Goal: Information Seeking & Learning: Learn about a topic

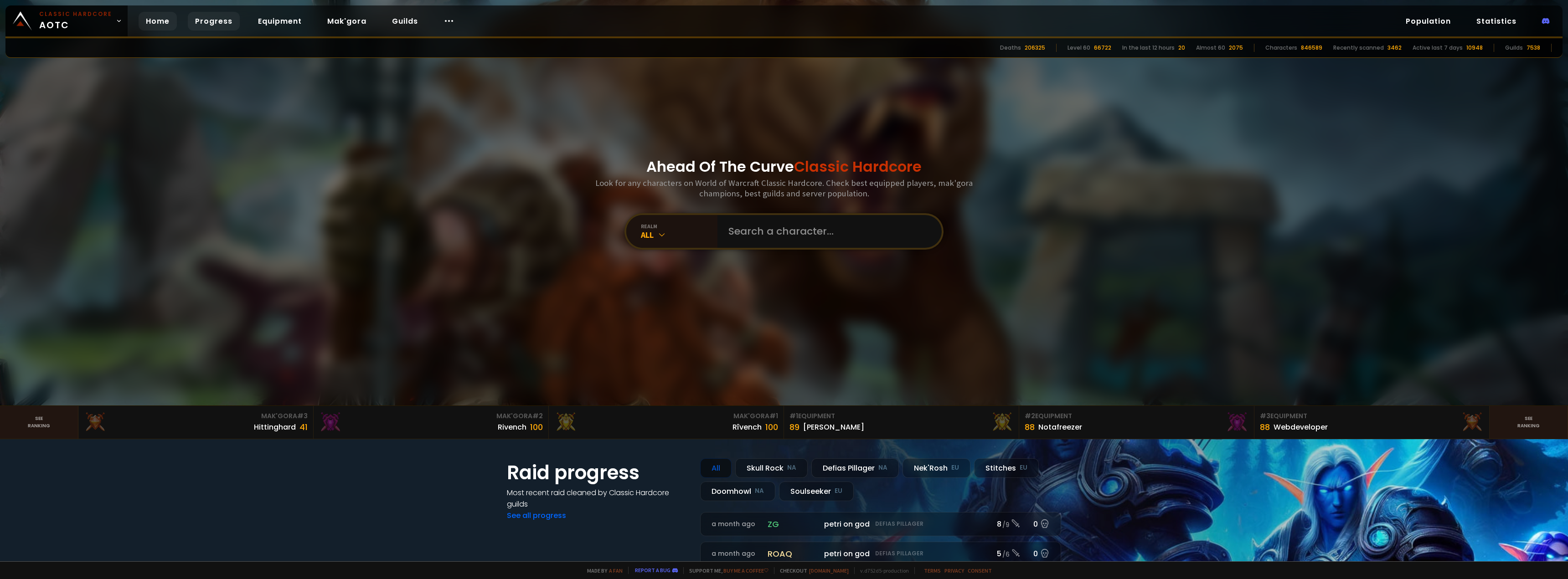
click at [204, 21] on link "Progress" at bounding box center [214, 21] width 52 height 19
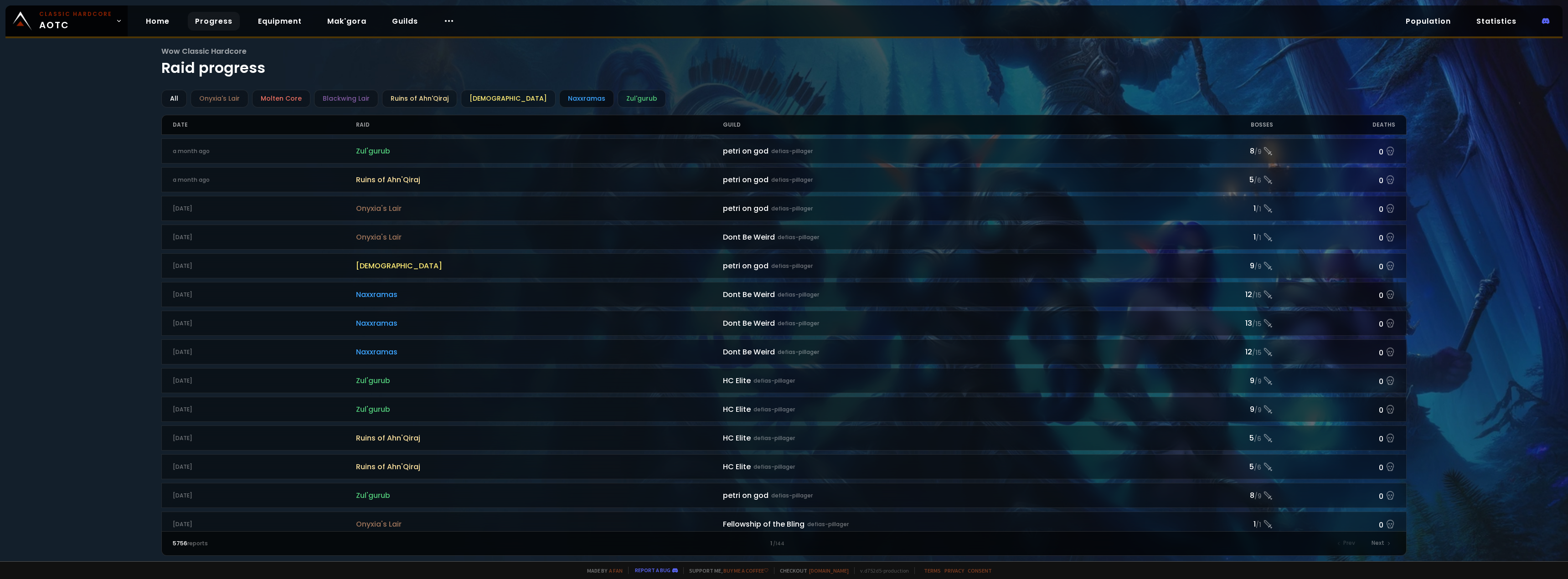
click at [560, 105] on div "Naxxramas" at bounding box center [587, 98] width 55 height 17
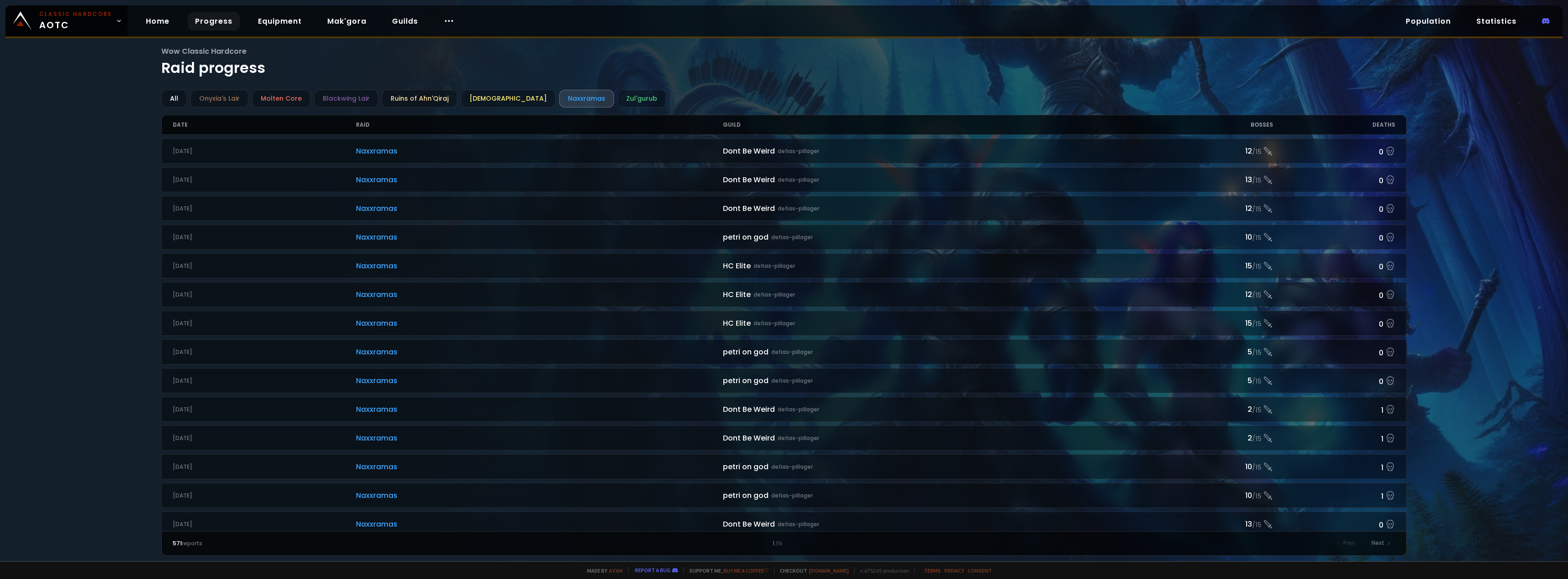
click at [1265, 126] on div "Bosses" at bounding box center [1212, 124] width 122 height 19
click at [1262, 122] on div "Bosses" at bounding box center [1212, 124] width 122 height 19
click at [337, 23] on link "Mak'gora" at bounding box center [347, 21] width 54 height 19
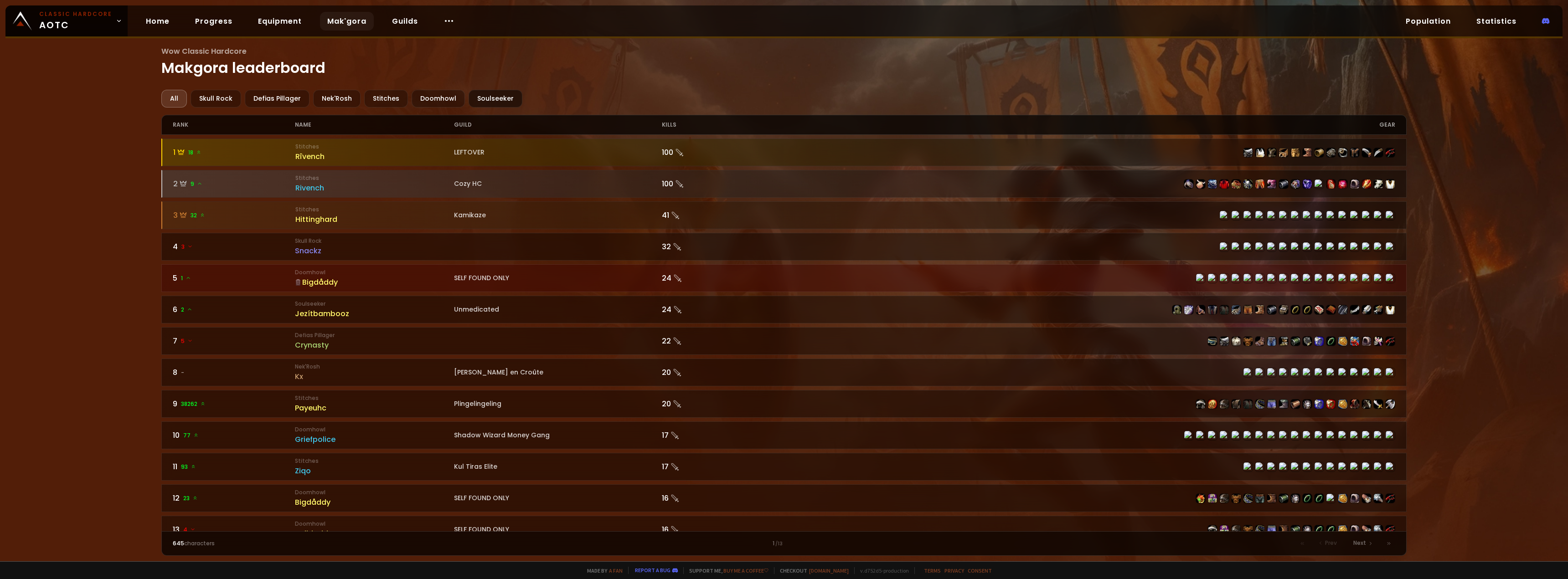
click at [481, 96] on div "Soulseeker" at bounding box center [495, 98] width 54 height 17
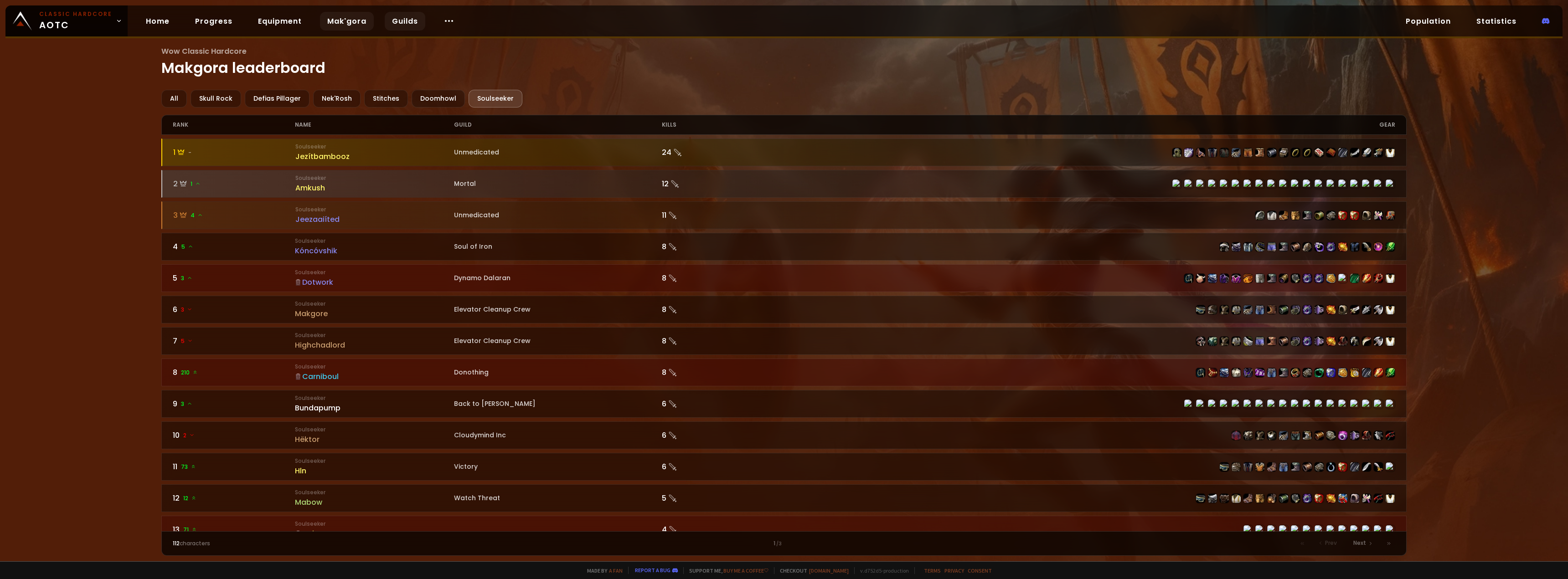
click at [398, 24] on link "Guilds" at bounding box center [405, 21] width 41 height 19
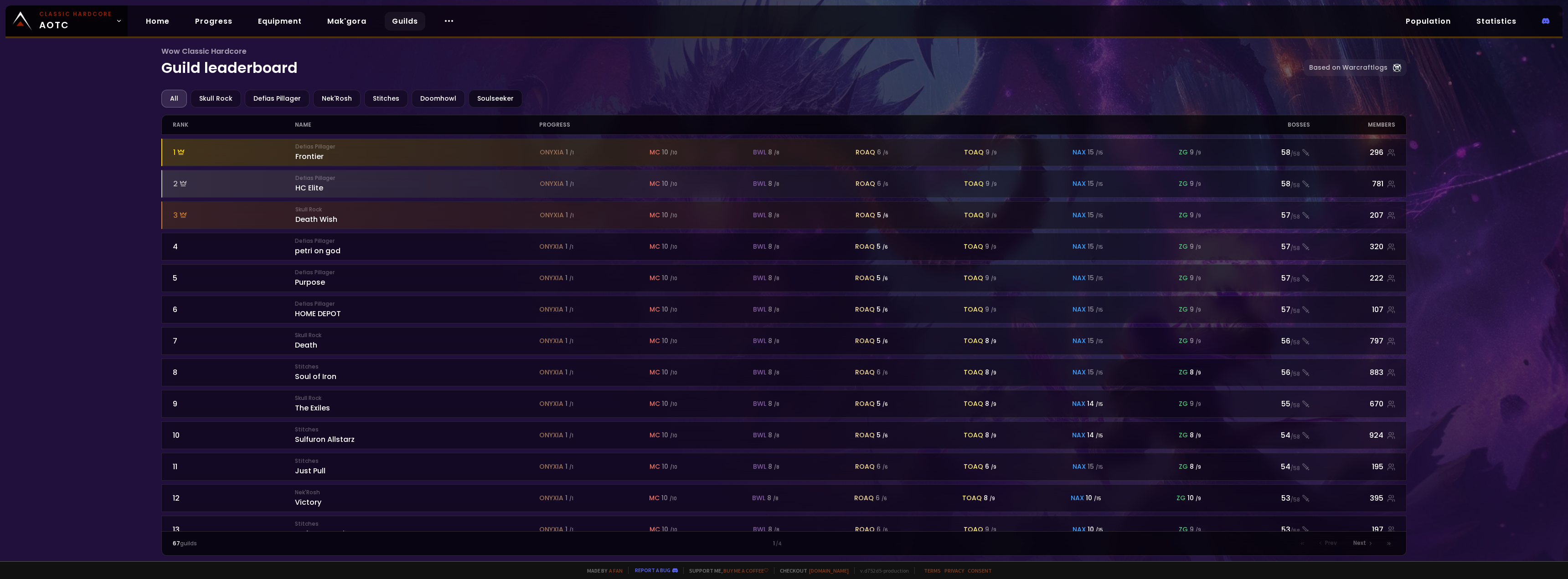
click at [480, 99] on div "Soulseeker" at bounding box center [495, 98] width 54 height 17
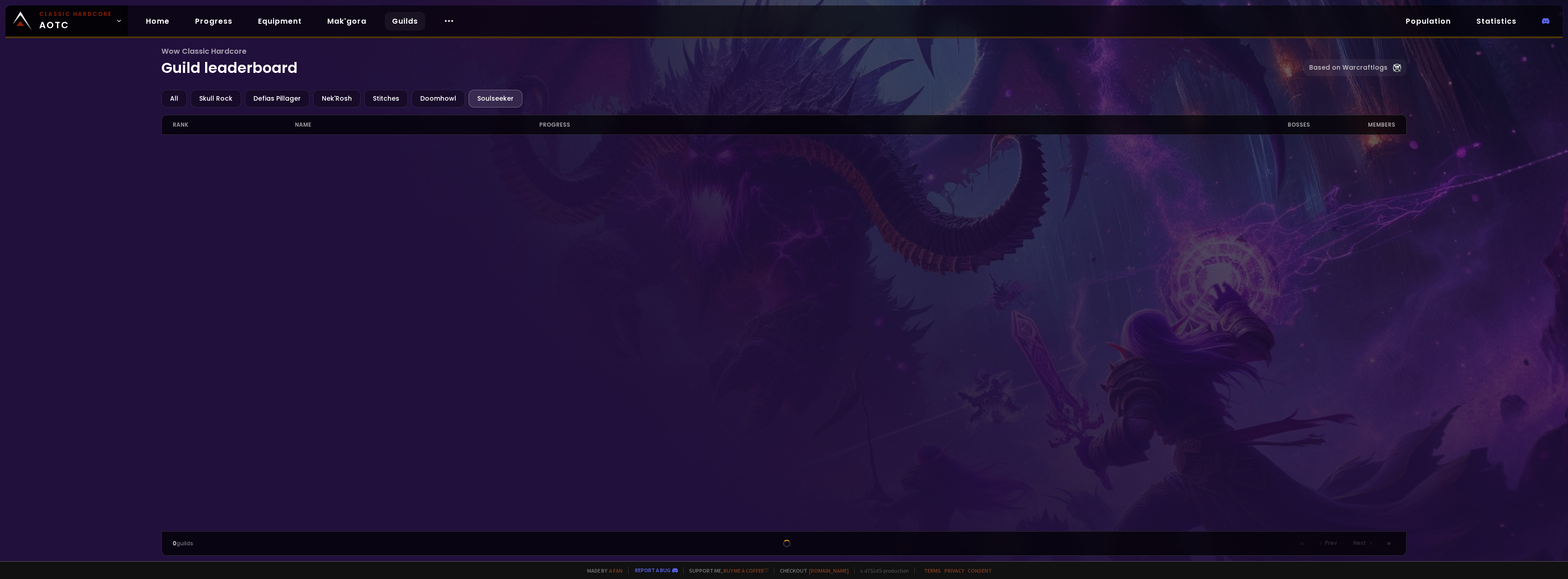
click at [219, 223] on div at bounding box center [784, 333] width 1246 height 396
click at [152, 22] on link "Home" at bounding box center [158, 21] width 39 height 19
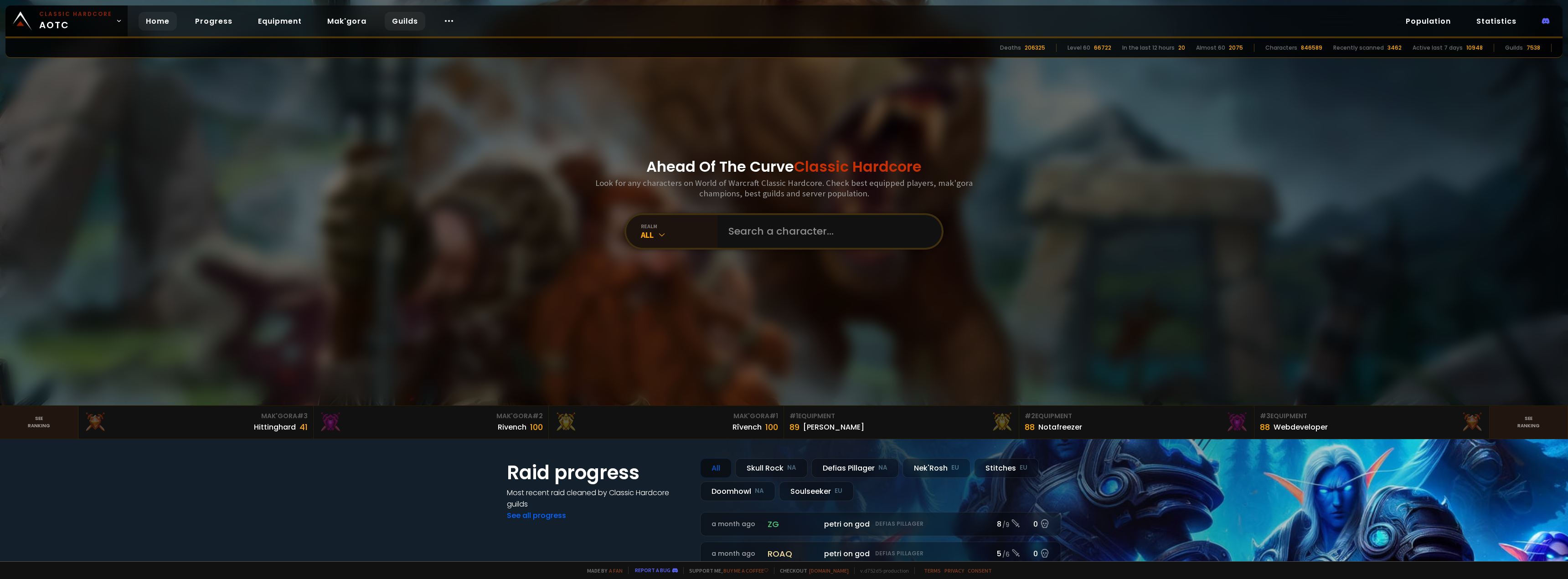
click at [400, 23] on link "Guilds" at bounding box center [405, 21] width 41 height 19
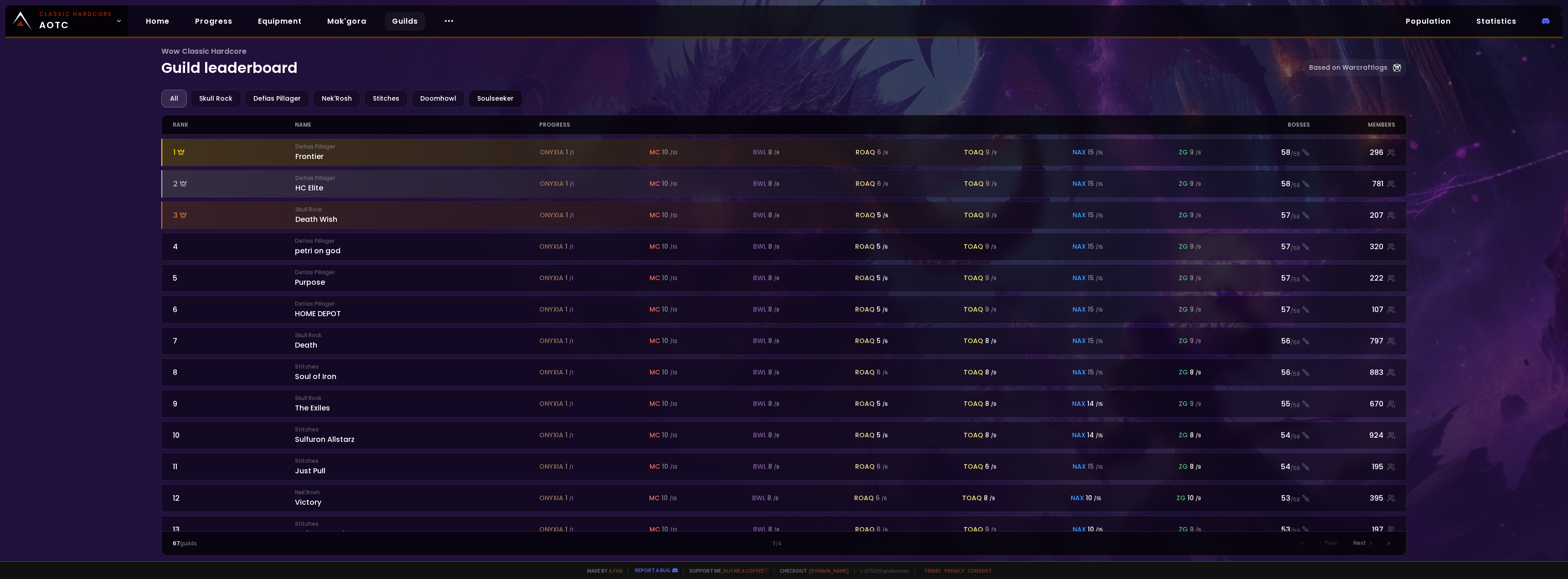
click at [478, 102] on div "Soulseeker" at bounding box center [495, 98] width 54 height 17
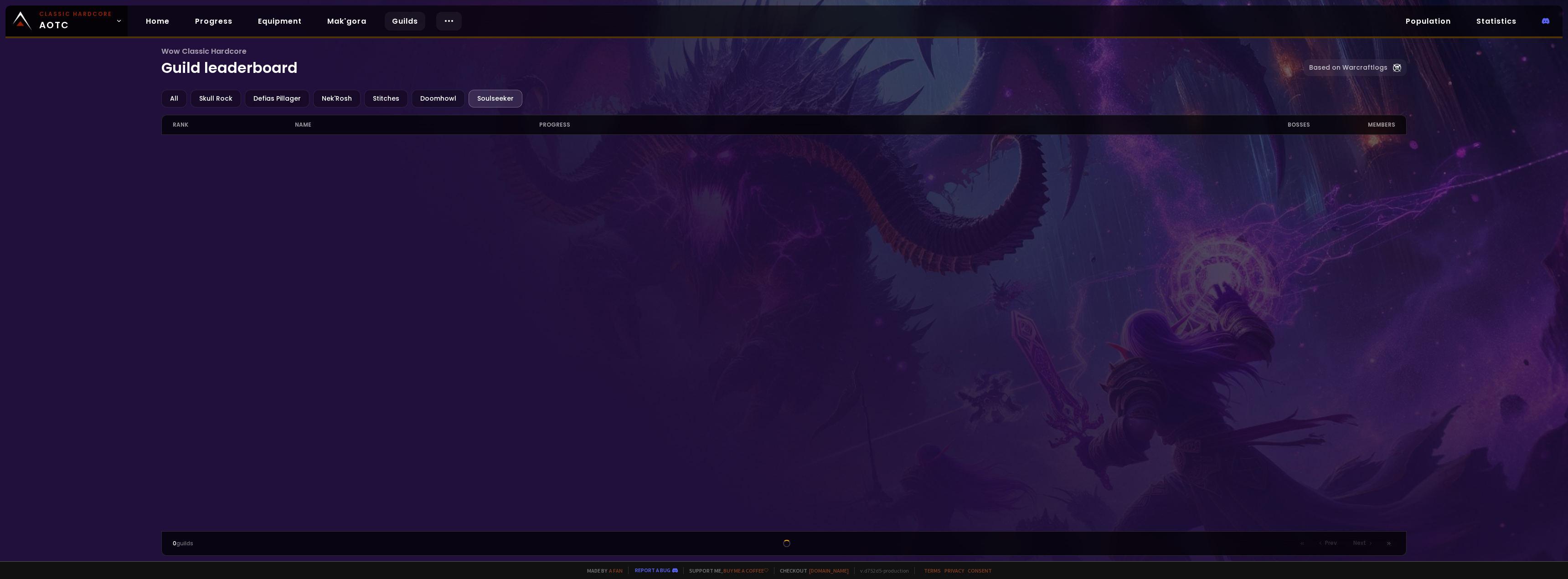
click at [444, 23] on icon at bounding box center [449, 20] width 11 height 11
click at [349, 23] on link "Mak'gora" at bounding box center [347, 21] width 54 height 19
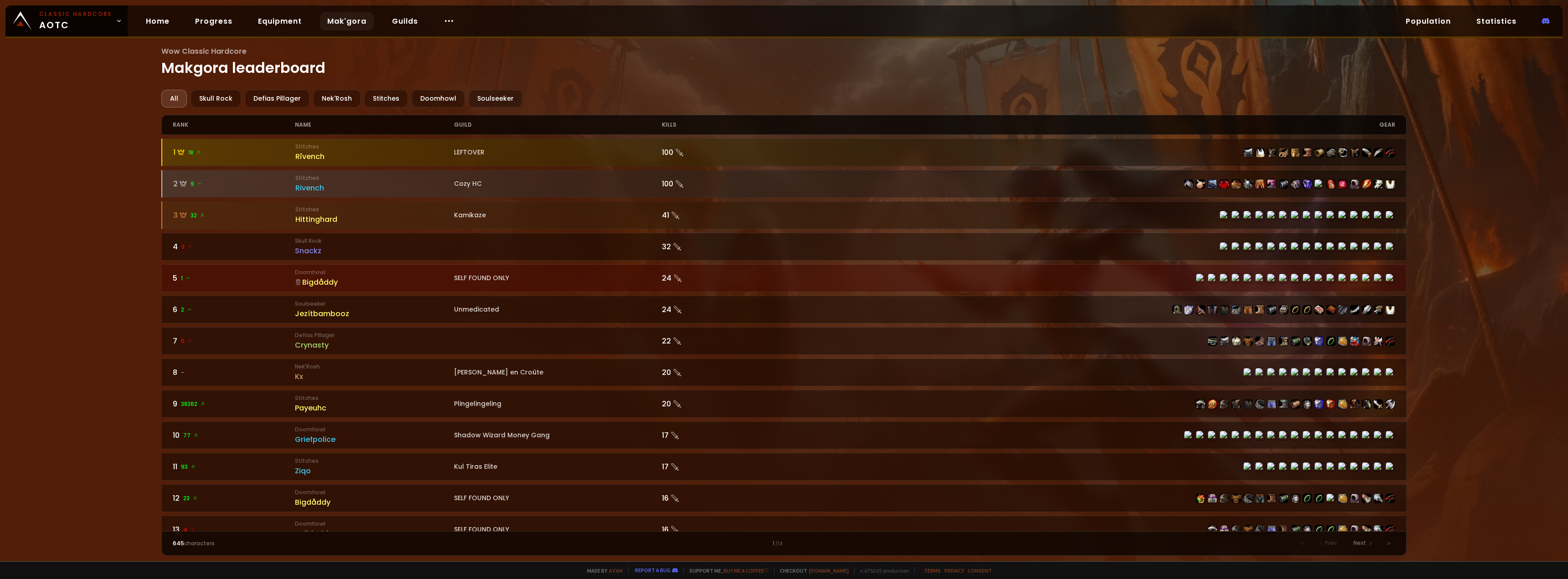
click at [349, 23] on link "Mak'gora" at bounding box center [347, 21] width 54 height 19
click at [479, 95] on div "Soulseeker" at bounding box center [495, 98] width 54 height 17
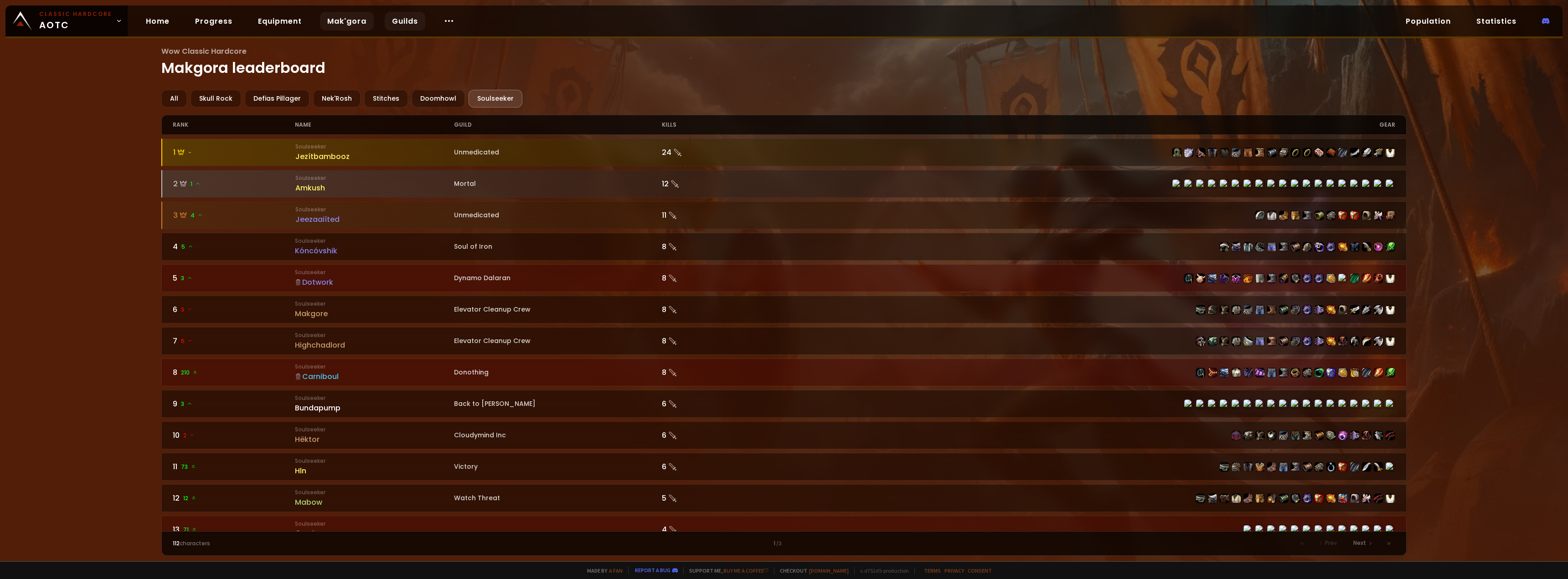
click at [409, 27] on link "Guilds" at bounding box center [405, 21] width 41 height 19
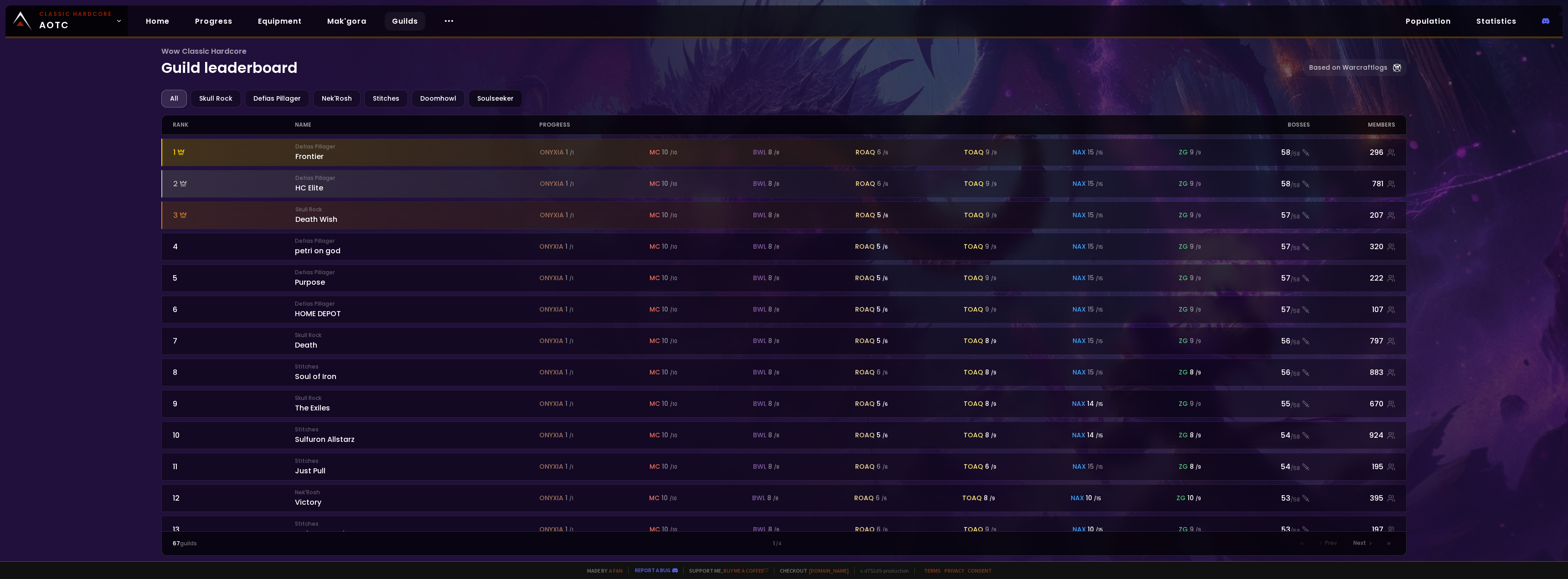
click at [488, 99] on div "Soulseeker" at bounding box center [495, 98] width 54 height 17
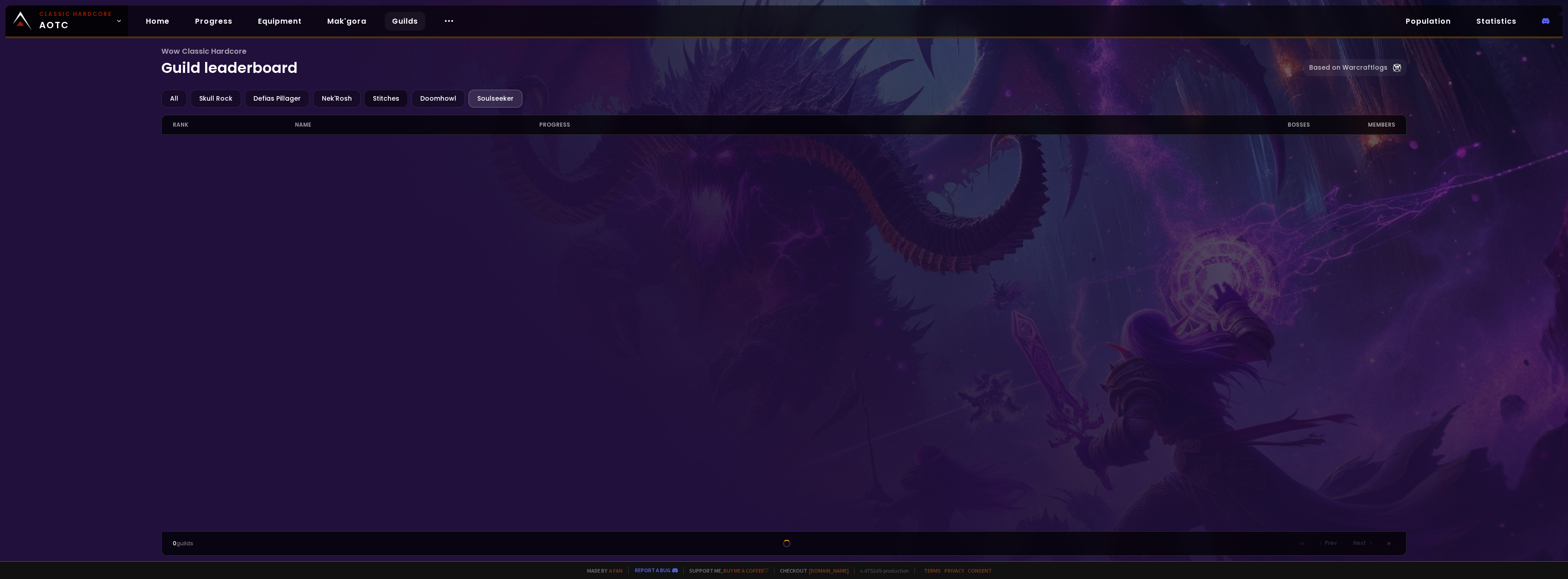
click at [386, 100] on div "Stitches" at bounding box center [386, 98] width 44 height 17
click at [335, 95] on div "Nek'Rosh" at bounding box center [337, 98] width 48 height 17
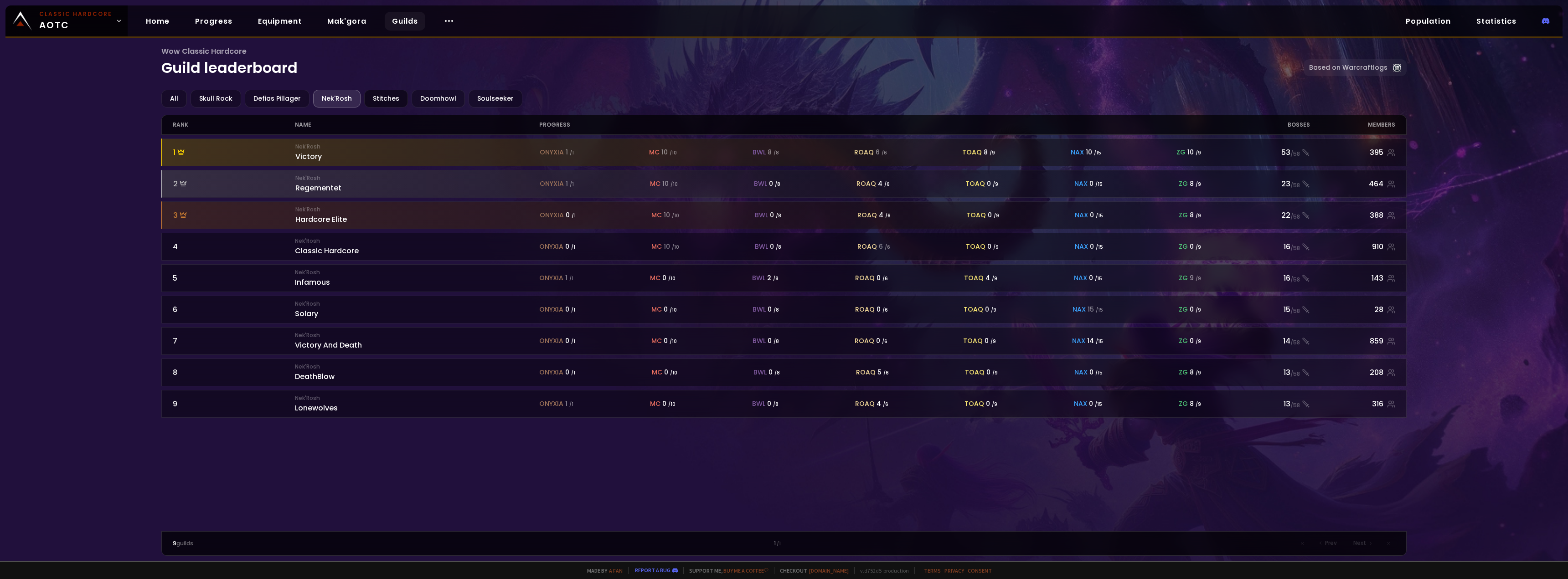
click at [382, 103] on div "Stitches" at bounding box center [386, 98] width 44 height 17
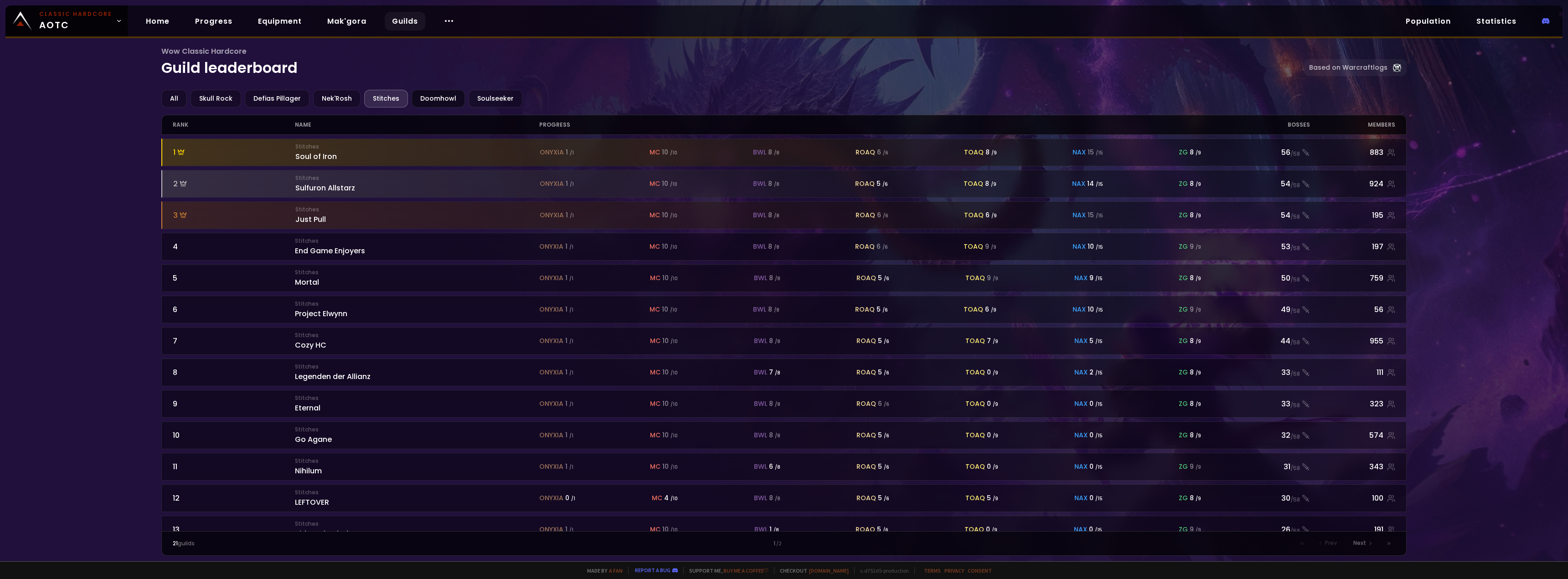
click at [431, 103] on div "Doomhowl" at bounding box center [438, 98] width 53 height 17
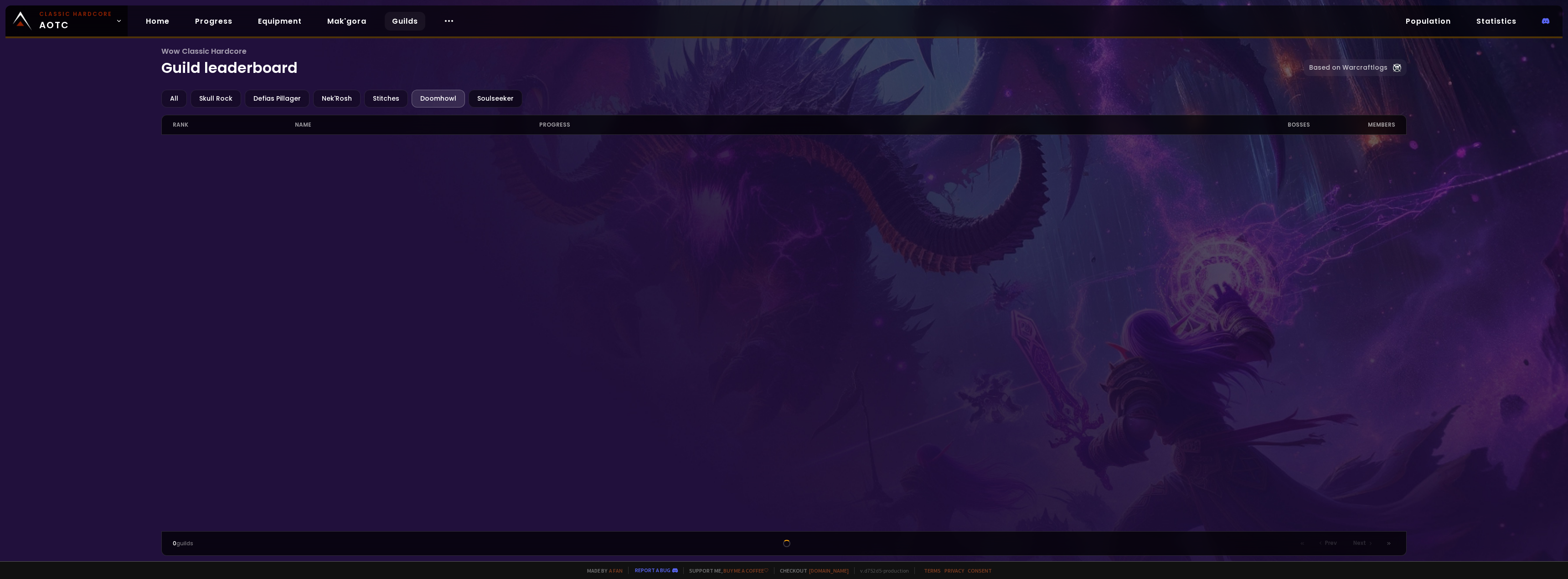
click at [477, 100] on div "Soulseeker" at bounding box center [495, 98] width 54 height 17
